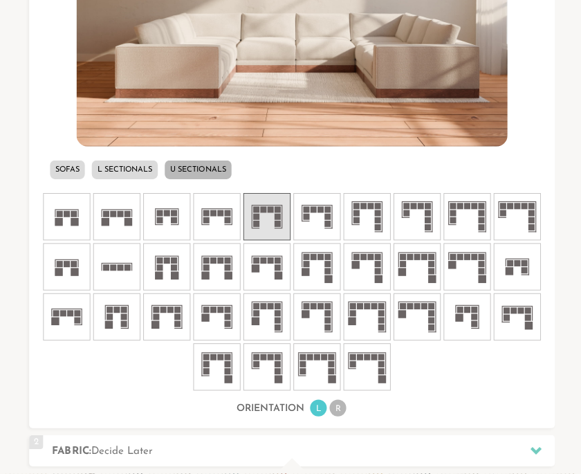
scroll to position [601, 0]
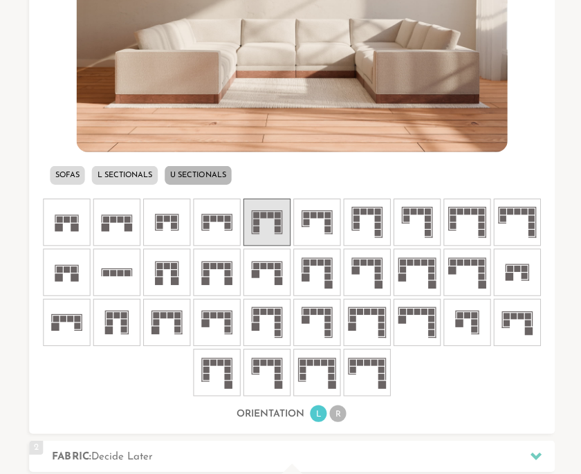
click at [126, 170] on li "L Sectionals" at bounding box center [124, 174] width 66 height 19
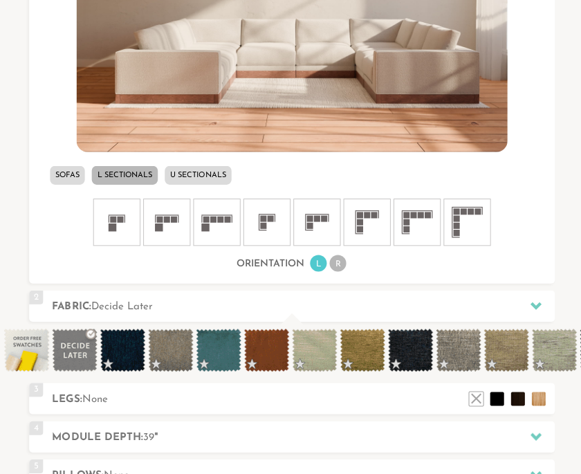
scroll to position [13474, 581]
click at [464, 228] on icon at bounding box center [465, 222] width 42 height 42
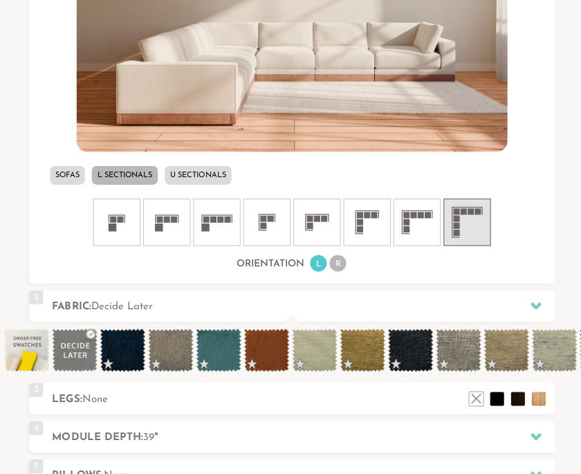
click at [121, 337] on span at bounding box center [122, 348] width 45 height 43
click at [178, 353] on span at bounding box center [169, 348] width 45 height 43
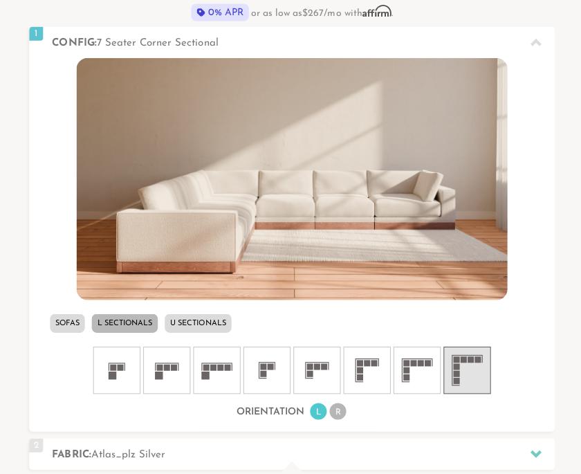
scroll to position [451, 0]
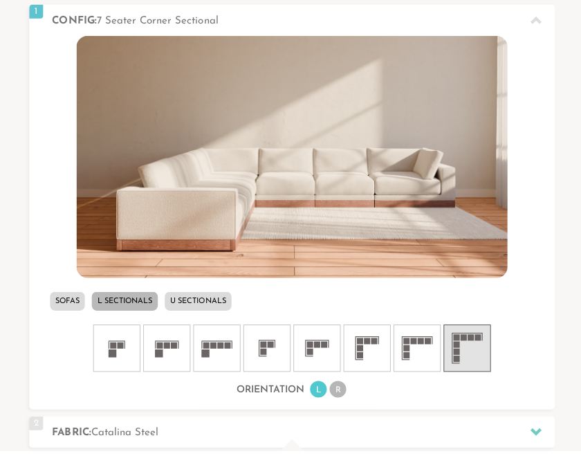
click at [339, 404] on li "R" at bounding box center [336, 412] width 17 height 17
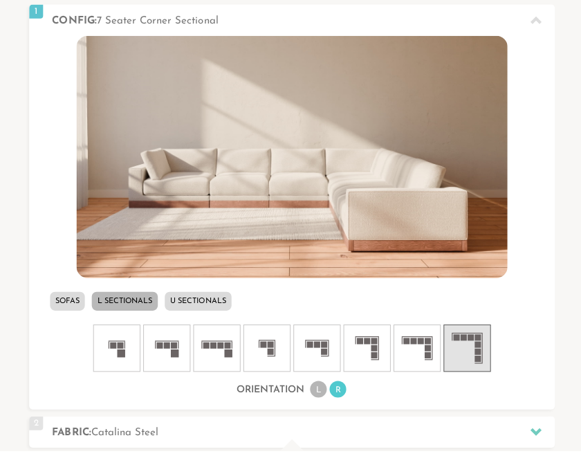
click at [212, 316] on li "U Sectionals" at bounding box center [197, 325] width 66 height 19
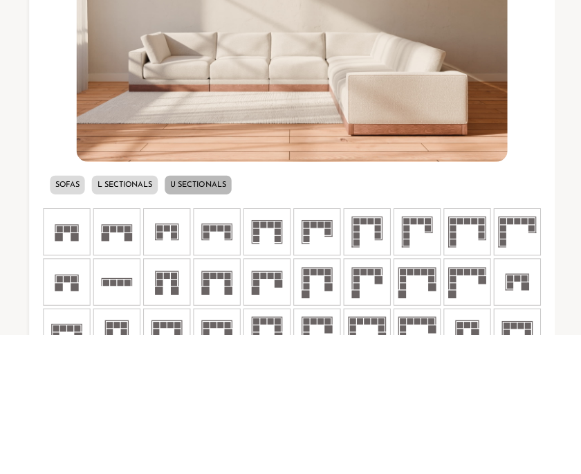
click at [421, 451] on icon at bounding box center [416, 472] width 42 height 42
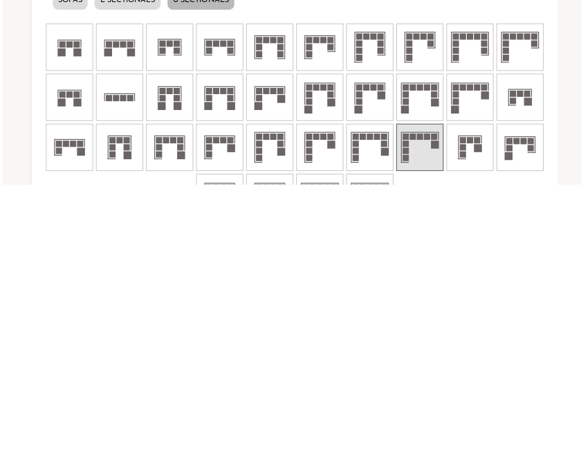
scroll to position [536, 0]
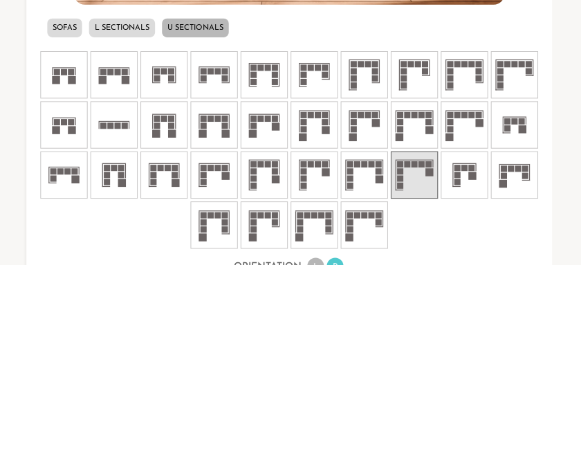
click at [318, 365] on icon at bounding box center [316, 386] width 42 height 42
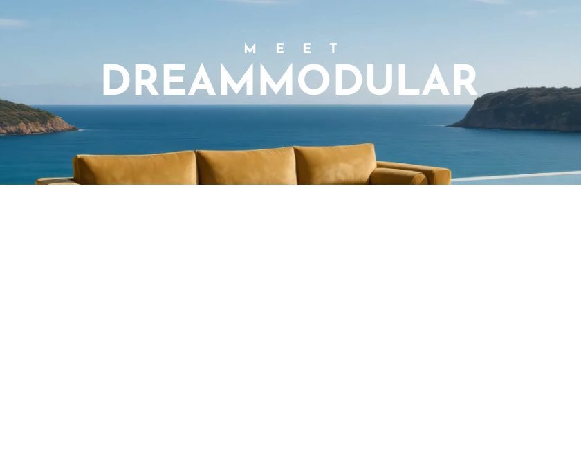
scroll to position [1410, 0]
